Goal: Task Accomplishment & Management: Use online tool/utility

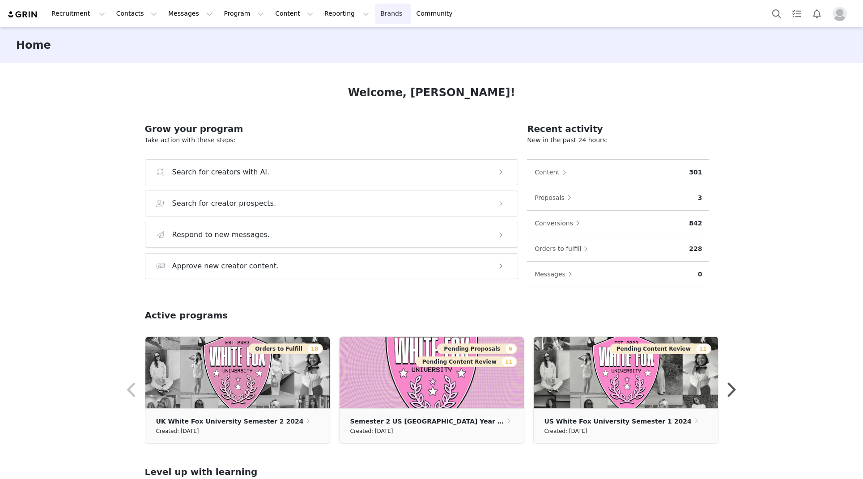
click at [375, 13] on link "Brands Brands" at bounding box center [392, 14] width 35 height 20
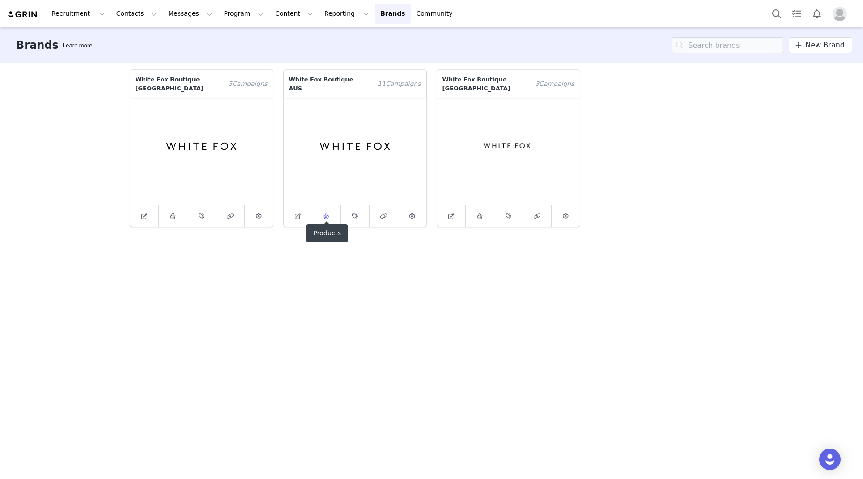
click at [320, 213] on link at bounding box center [326, 215] width 29 height 21
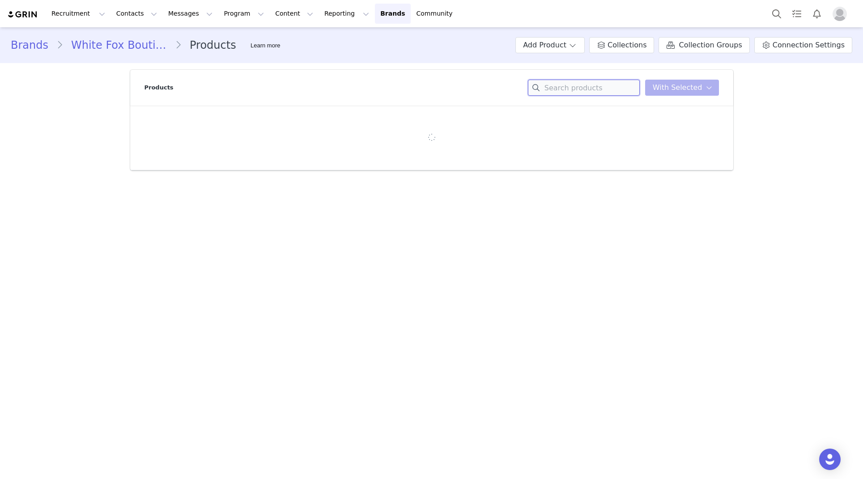
click at [583, 89] on input at bounding box center [584, 88] width 112 height 16
paste input "I Believe In You Beaded Mini Dress"
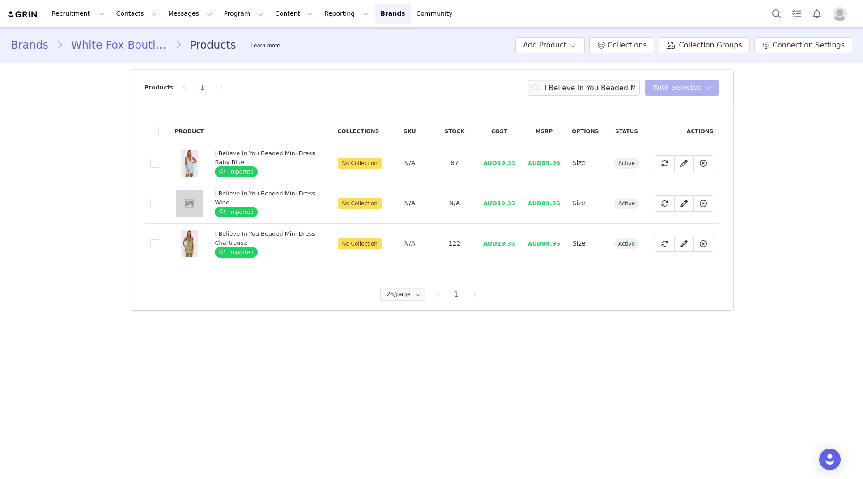
click at [551, 245] on span "AUD89.95" at bounding box center [544, 243] width 32 height 7
copy span "AUD89.95"
click at [541, 240] on span "AUD89.95" at bounding box center [544, 243] width 32 height 7
drag, startPoint x: 549, startPoint y: 244, endPoint x: 571, endPoint y: 245, distance: 22.4
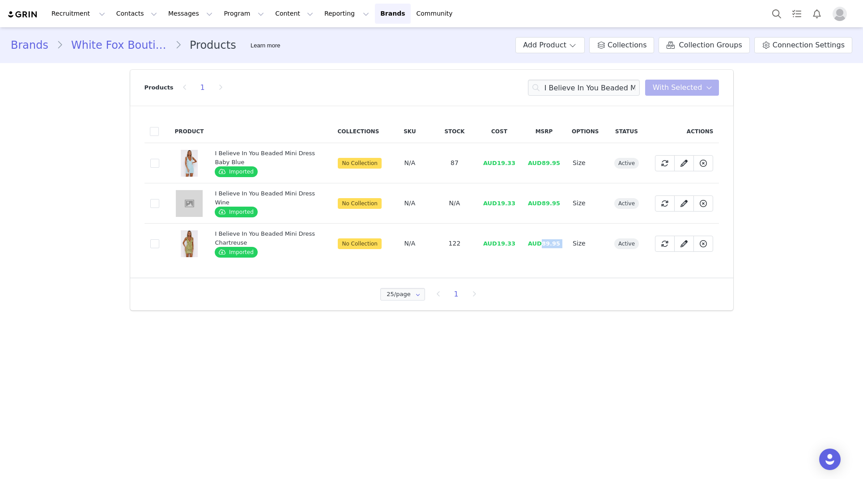
click at [571, 245] on tr "dc6173ab-29ec-4218-bbb0-04eab1951b14 I Believe In You Beaded Mini Dress Chartre…" at bounding box center [432, 244] width 575 height 40
copy span "89.95"
click at [579, 87] on input "I Believe In You Beaded Mini Dress" at bounding box center [584, 88] width 112 height 16
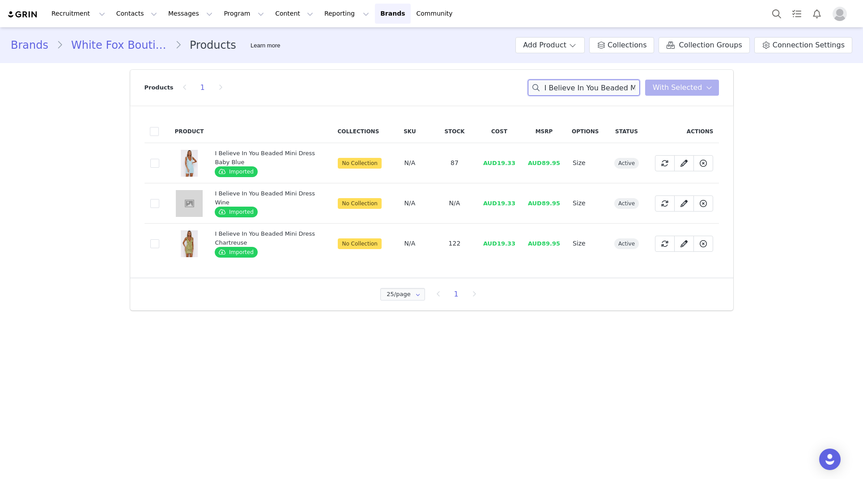
paste input "Call Me Your Baby Strapless Bustier"
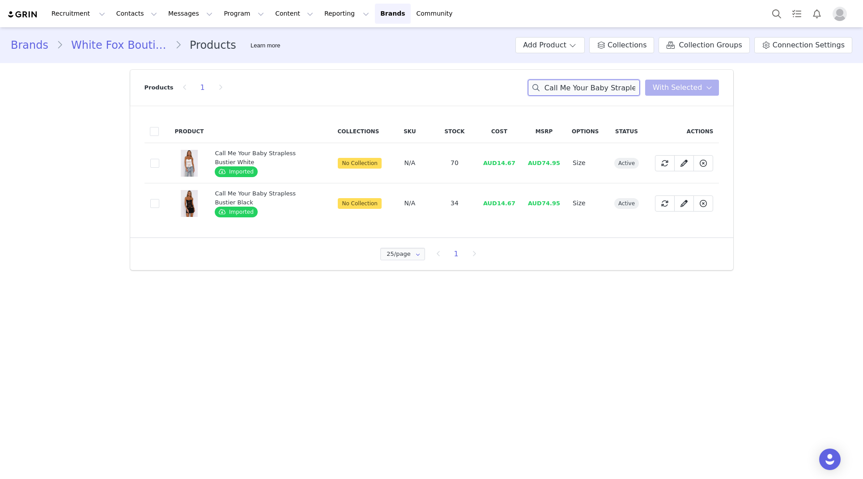
click at [582, 89] on input "Call Me Your Baby Strapless Bustier" at bounding box center [584, 88] width 112 height 16
paste input "Twilight Groove Sequin Mini Skirt"
click at [596, 86] on input "Twilight Groove Sequin Mini Skirt" at bounding box center [584, 88] width 112 height 16
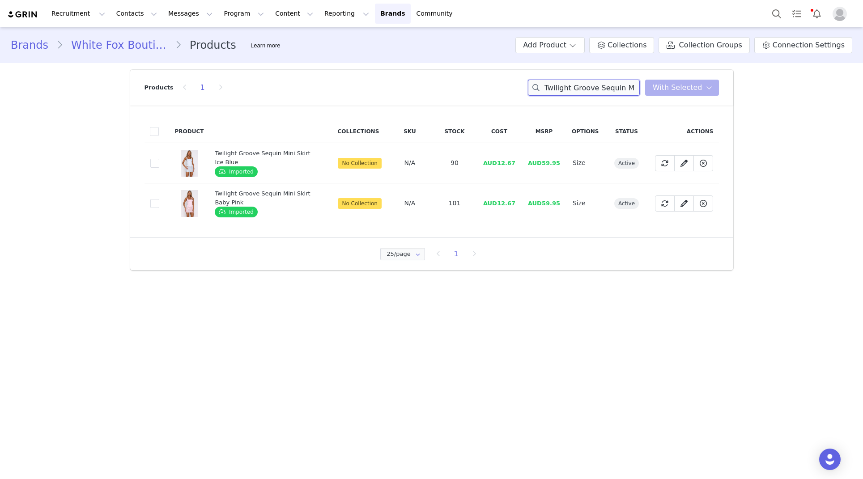
click at [596, 86] on input "Twilight Groove Sequin Mini Skirt" at bounding box center [584, 88] width 112 height 16
paste input "Sweet Talk Embellished Mini Dress"
click at [573, 90] on input "Sweet Talk Embellished Mini Dress" at bounding box center [584, 88] width 112 height 16
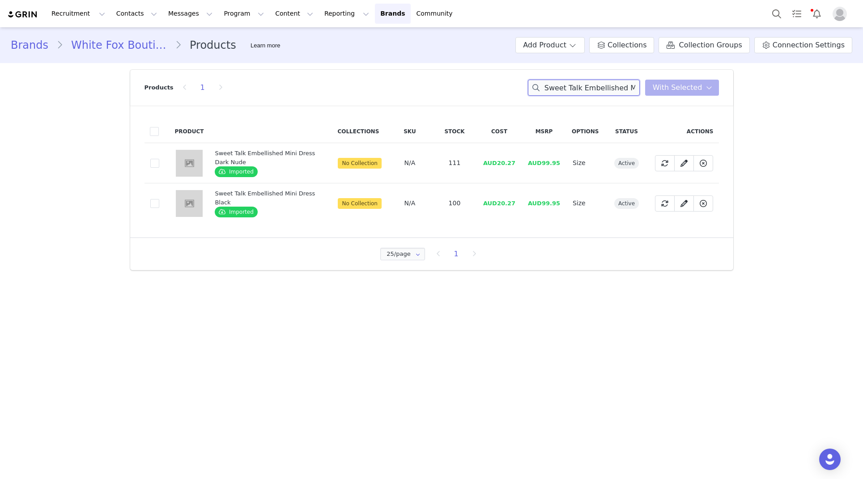
click at [573, 90] on input "Sweet Talk Embellished Mini Dress" at bounding box center [584, 88] width 112 height 16
paste input "Platform Queen Bustier"
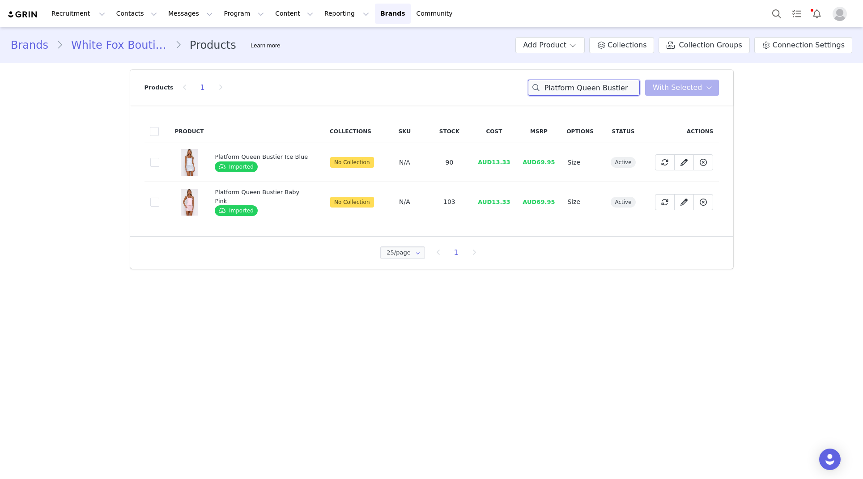
click at [584, 84] on input "Platform Queen Bustier" at bounding box center [584, 88] width 112 height 16
paste input "Twilight Groove Sequin Mini Skirt"
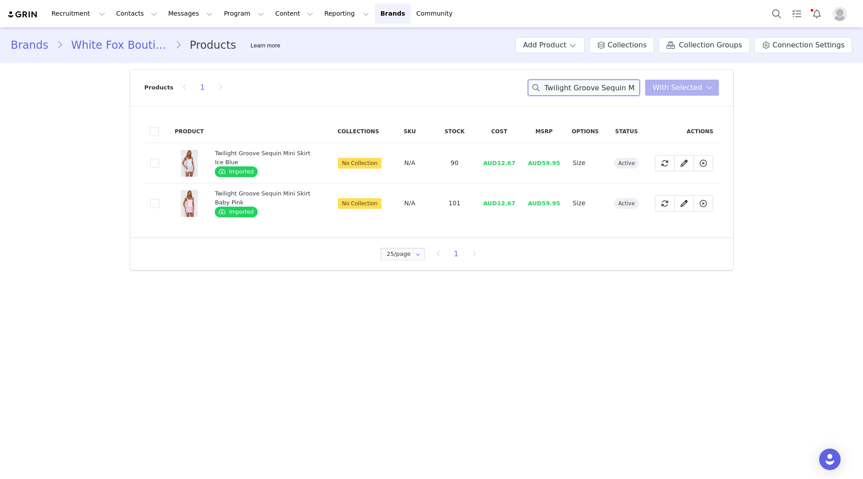
click at [594, 83] on input "Twilight Groove Sequin Mini Skirt" at bounding box center [584, 88] width 112 height 16
paste input "Decadent Daze Beaded Mini Dress"
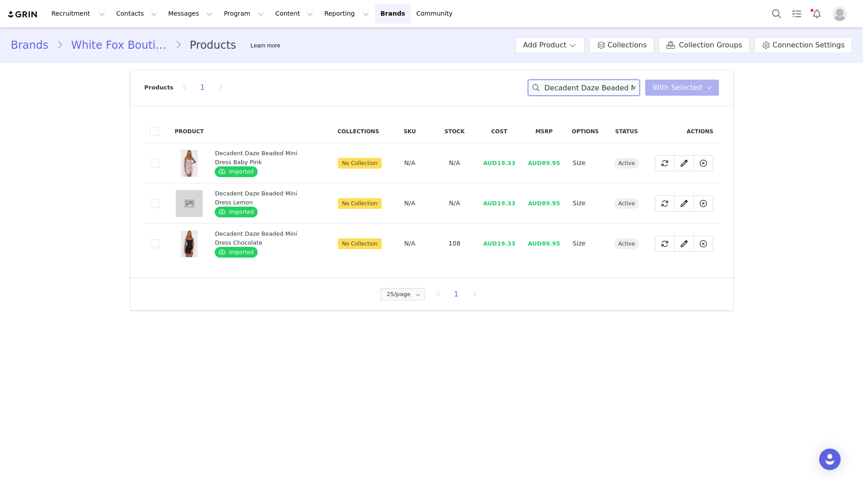
click at [557, 81] on input "Decadent Daze Beaded Mini Dress" at bounding box center [584, 88] width 112 height 16
type input "toilet"
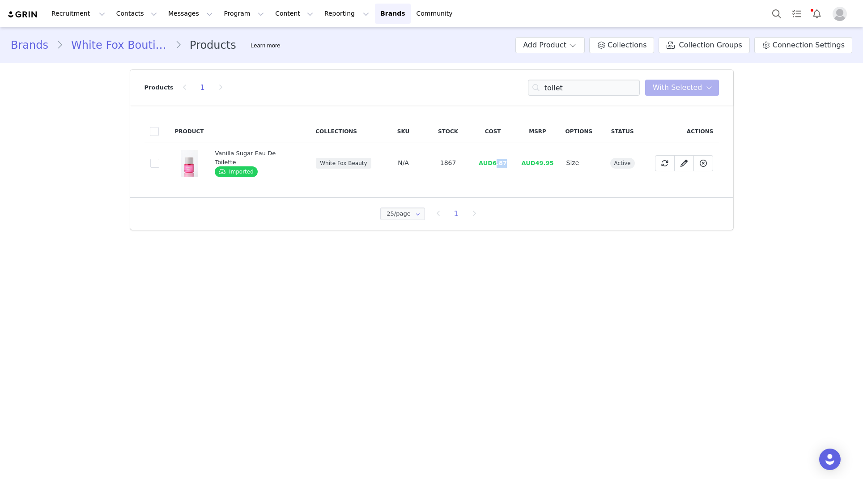
drag, startPoint x: 507, startPoint y: 163, endPoint x: 506, endPoint y: 173, distance: 9.9
click at [494, 162] on td "AUD6.87" at bounding box center [493, 163] width 45 height 40
click at [502, 170] on td "AUD6.87" at bounding box center [493, 163] width 45 height 40
